Goal: Information Seeking & Learning: Stay updated

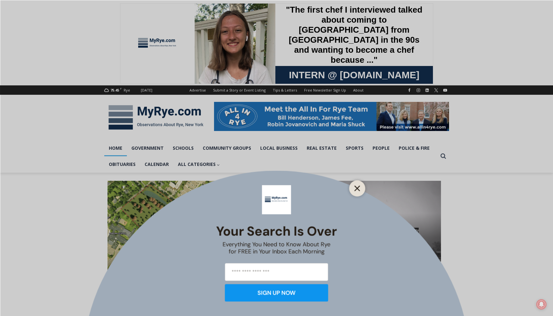
click at [355, 186] on line "Close" at bounding box center [357, 188] width 5 height 5
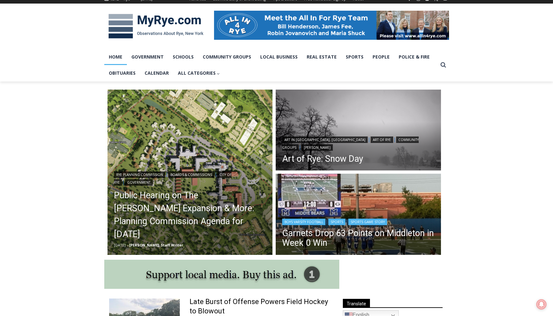
scroll to position [92, 0]
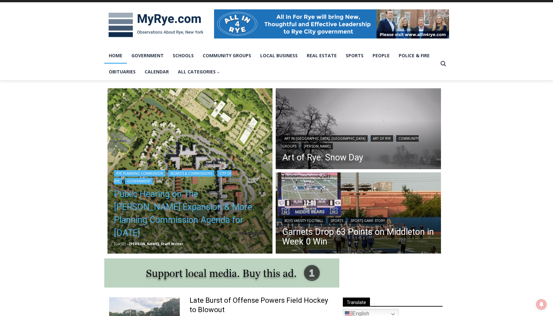
click at [178, 214] on link "Public Hearing on The Osborn Expansion & More: Planning Commission Agenda for T…" at bounding box center [190, 213] width 152 height 52
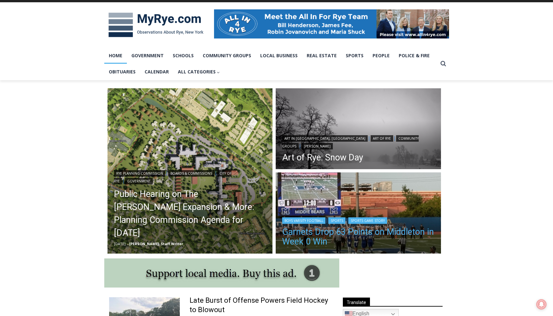
click at [327, 231] on link "Garnets Drop 63 Points on Middleton in Week 0 Win" at bounding box center [358, 236] width 152 height 19
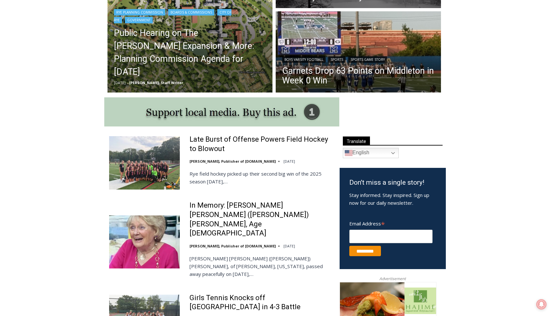
scroll to position [256, 0]
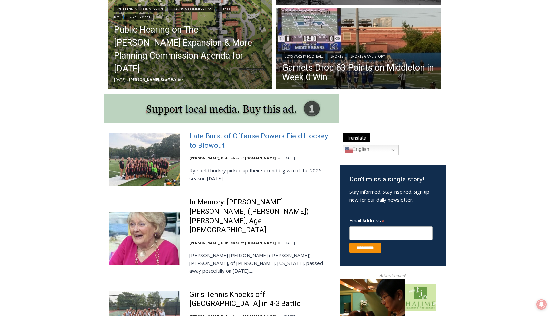
click at [228, 135] on link "Late Burst of Offense Powers Field Hockey to Blowout" at bounding box center [261, 140] width 142 height 18
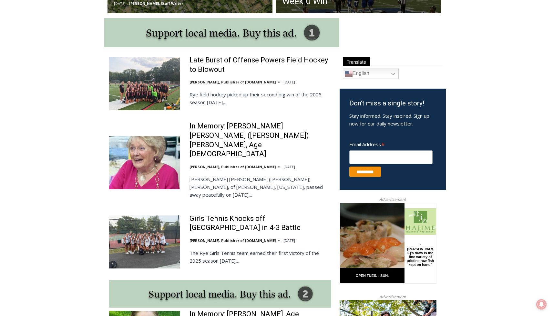
scroll to position [333, 0]
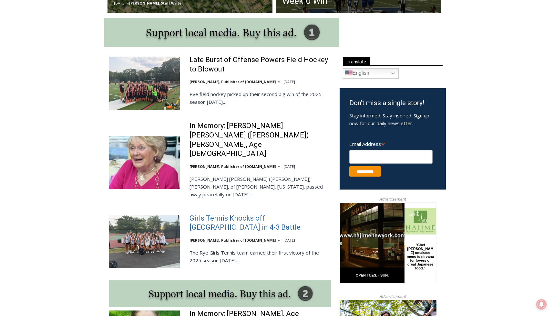
click at [212, 214] on link "Girls Tennis Knocks off Mamaroneck in 4-3 Battle" at bounding box center [261, 223] width 142 height 18
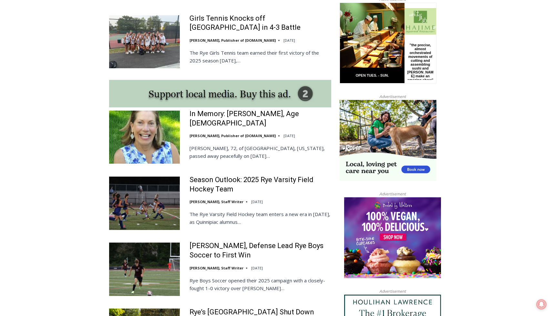
scroll to position [533, 0]
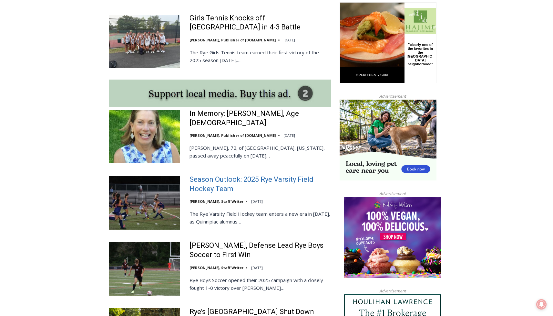
click at [208, 175] on link "Season Outlook: 2025 Rye Varsity Field Hockey Team" at bounding box center [261, 184] width 142 height 18
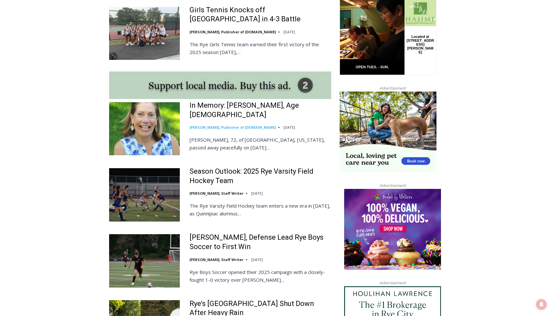
scroll to position [546, 0]
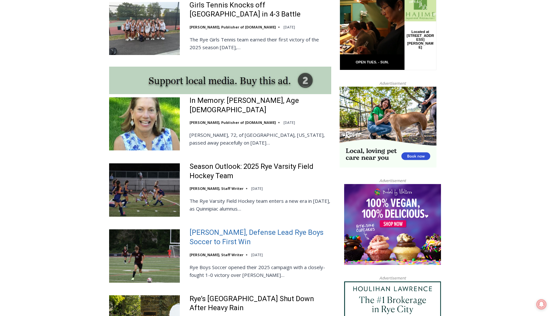
click at [229, 228] on link "[PERSON_NAME], Defense Lead Rye Boys Soccer to First Win" at bounding box center [261, 237] width 142 height 18
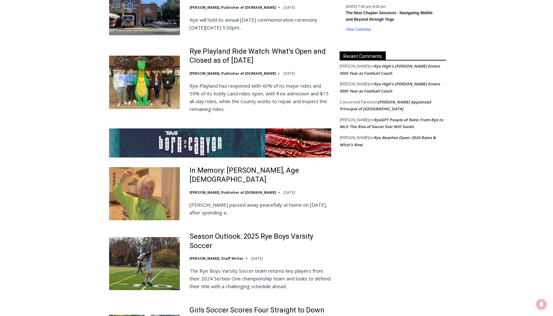
scroll to position [1173, 0]
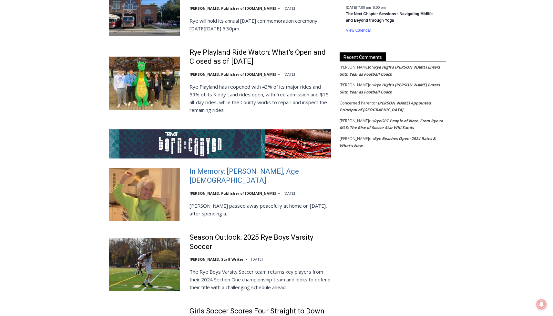
click at [222, 167] on link "In Memory: [PERSON_NAME], Age [DEMOGRAPHIC_DATA]" at bounding box center [261, 176] width 142 height 18
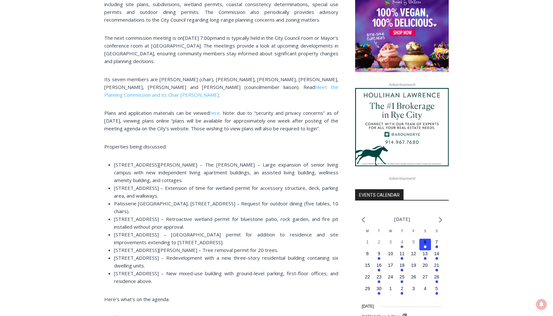
scroll to position [533, 0]
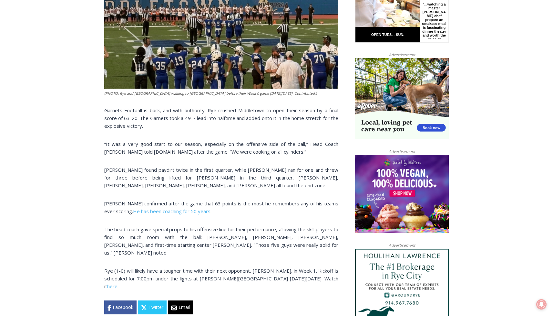
scroll to position [374, 0]
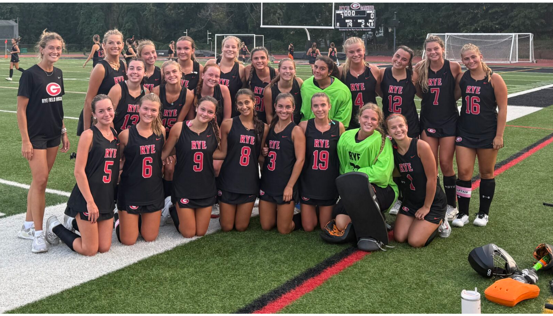
scroll to position [326, 0]
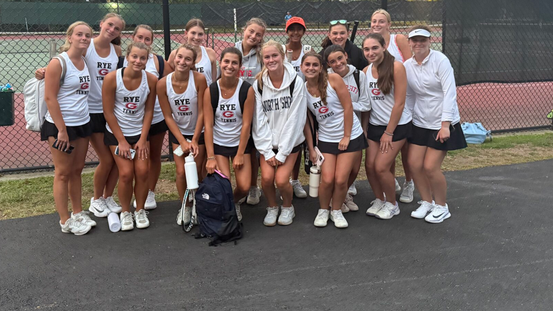
scroll to position [294, 0]
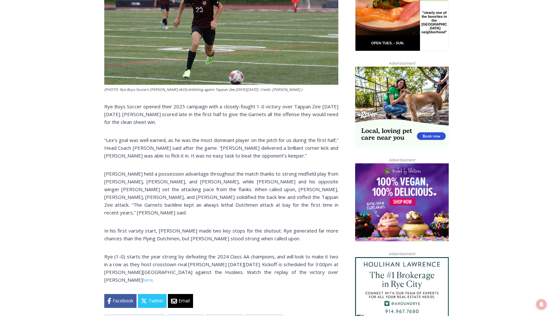
scroll to position [364, 0]
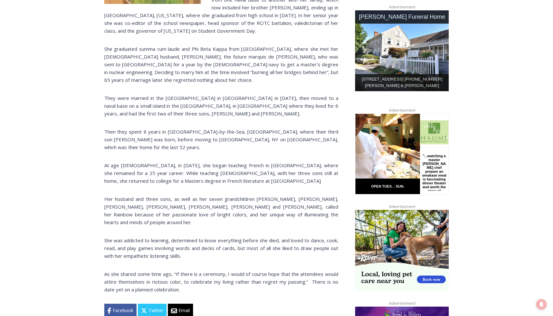
scroll to position [325, 0]
